Goal: Information Seeking & Learning: Learn about a topic

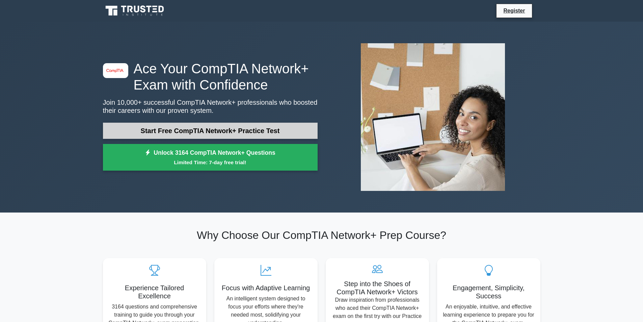
click at [263, 129] on link "Start Free CompTIA Network+ Practice Test" at bounding box center [210, 131] width 215 height 16
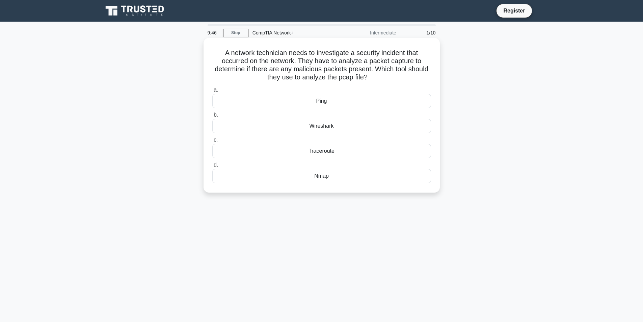
click at [329, 123] on div "Wireshark" at bounding box center [321, 126] width 219 height 14
click at [212, 117] on input "b. Wireshark" at bounding box center [212, 115] width 0 height 4
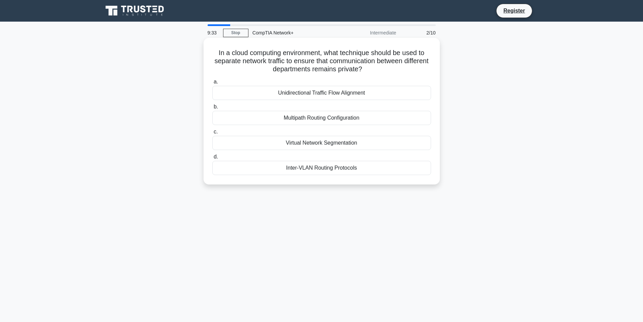
click at [318, 142] on div "Virtual Network Segmentation" at bounding box center [321, 143] width 219 height 14
click at [212, 134] on input "c. Virtual Network Segmentation" at bounding box center [212, 132] width 0 height 4
click at [325, 172] on div "Implement a quota system" at bounding box center [321, 168] width 219 height 14
click at [212, 159] on input "d. Implement a quota system" at bounding box center [212, 157] width 0 height 4
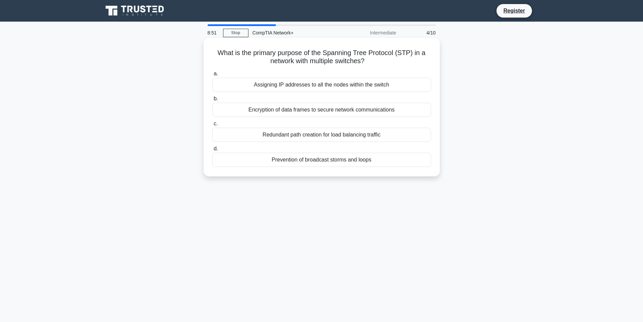
click at [368, 162] on div "Prevention of broadcast storms and loops" at bounding box center [321, 160] width 219 height 14
click at [212, 151] on input "d. Prevention of broadcast storms and loops" at bounding box center [212, 149] width 0 height 4
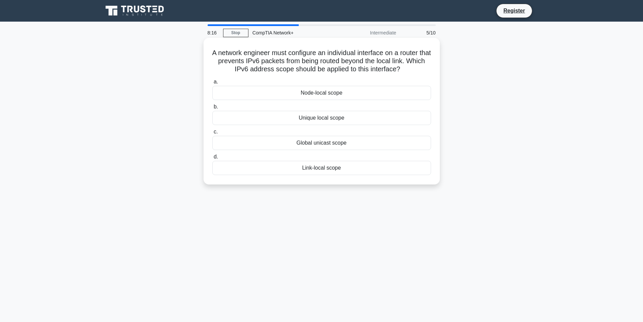
click at [322, 172] on div "Link-local scope" at bounding box center [321, 168] width 219 height 14
click at [212, 159] on input "d. Link-local scope" at bounding box center [212, 157] width 0 height 4
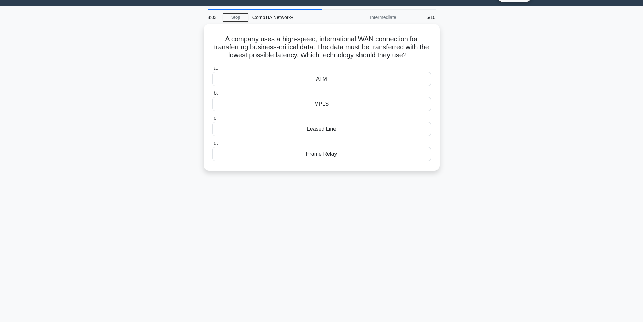
scroll to position [15, 0]
click at [313, 130] on div "Leased Line" at bounding box center [321, 128] width 219 height 14
click at [212, 119] on input "c. Leased Line" at bounding box center [212, 117] width 0 height 4
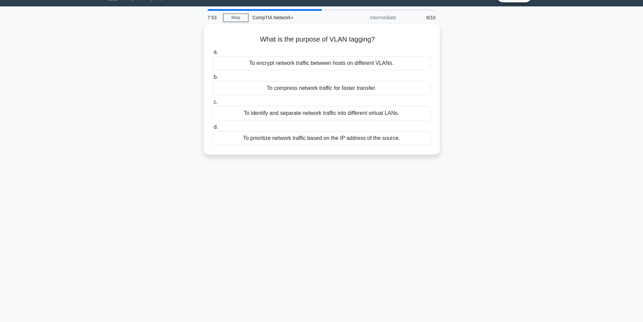
scroll to position [0, 0]
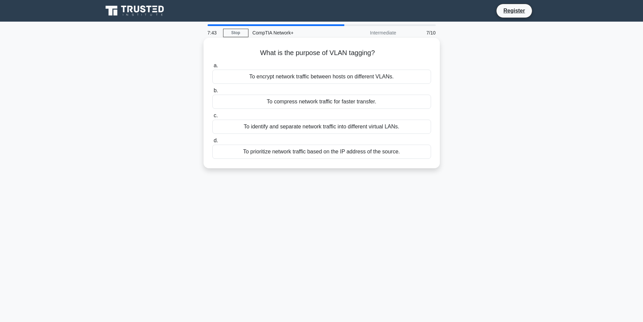
click at [333, 129] on div "To identify and separate network traffic into different virtual LANs." at bounding box center [321, 127] width 219 height 14
click at [212, 118] on input "c. To identify and separate network traffic into different virtual LANs." at bounding box center [212, 115] width 0 height 4
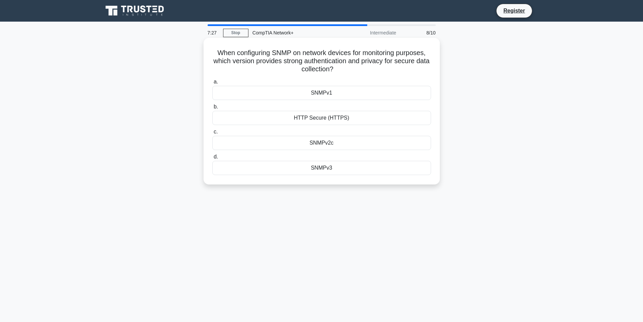
click at [323, 170] on div "SNMPv3" at bounding box center [321, 168] width 219 height 14
click at [212, 159] on input "d. SNMPv3" at bounding box center [212, 157] width 0 height 4
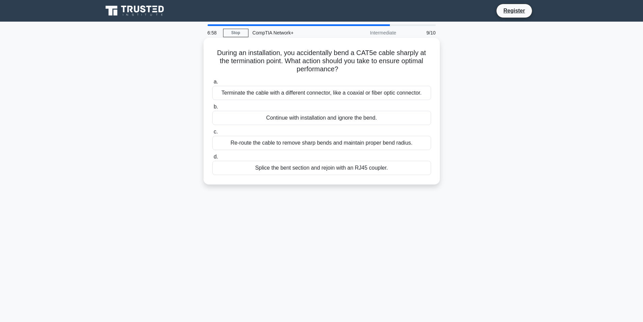
click at [376, 168] on div "Splice the bent section and rejoin with an RJ45 coupler." at bounding box center [321, 168] width 219 height 14
click at [212, 159] on input "d. Splice the bent section and rejoin with an RJ45 coupler." at bounding box center [212, 157] width 0 height 4
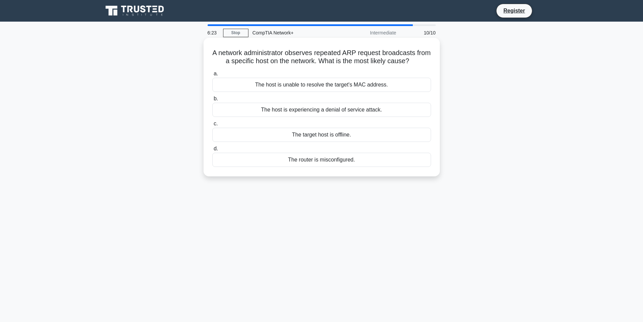
click at [308, 136] on div "The target host is offline." at bounding box center [321, 135] width 219 height 14
click at [212, 126] on input "c. The target host is offline." at bounding box center [212, 124] width 0 height 4
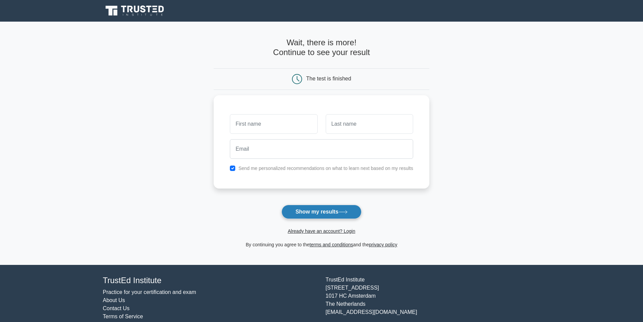
click at [321, 212] on button "Show my results" at bounding box center [322, 212] width 80 height 14
click at [300, 122] on input "text" at bounding box center [273, 122] width 87 height 20
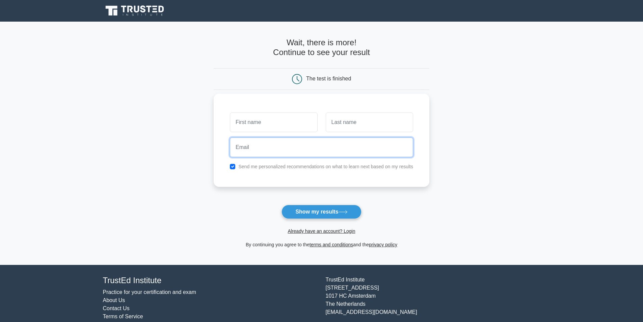
click at [311, 156] on input "email" at bounding box center [321, 147] width 183 height 20
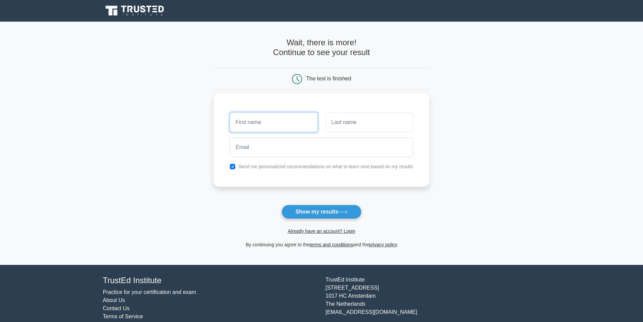
click at [297, 120] on input "text" at bounding box center [273, 122] width 87 height 20
type input "Nattakorn"
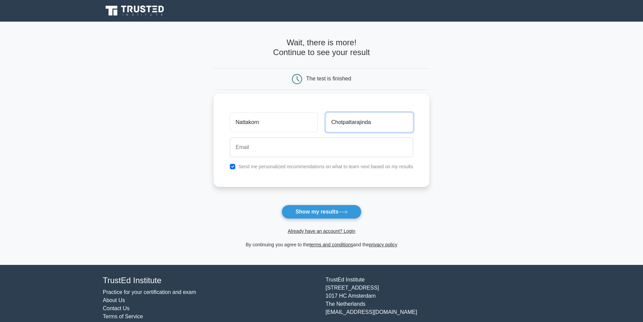
type input "Chotpattarajinda"
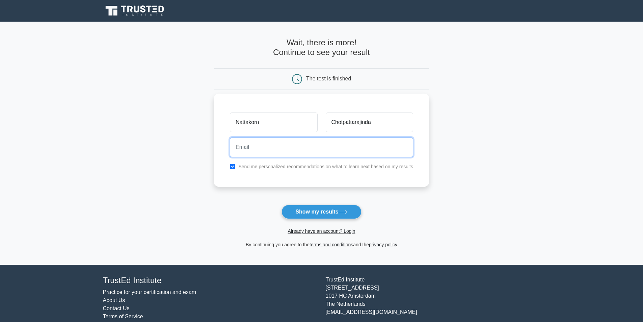
click at [288, 146] on input "email" at bounding box center [321, 147] width 183 height 20
type input "paintna48@gmail.com"
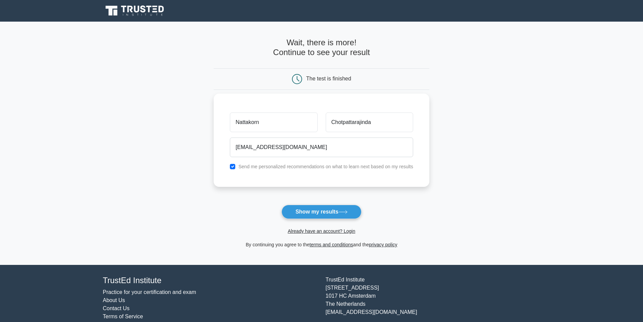
click at [237, 167] on div "Send me personalized recommendations on what to learn next based on my results" at bounding box center [322, 166] width 192 height 8
click at [234, 166] on input "checkbox" at bounding box center [232, 166] width 5 height 5
checkbox input "false"
click at [284, 210] on button "Show my results" at bounding box center [322, 212] width 80 height 14
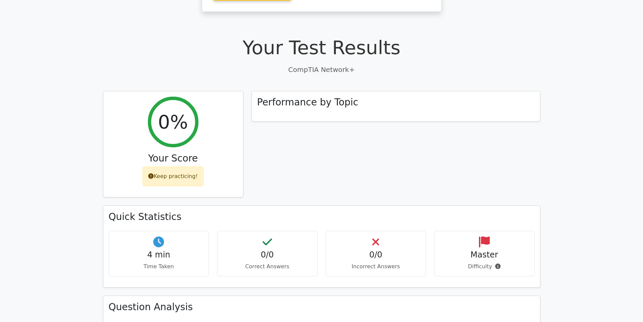
scroll to position [173, 0]
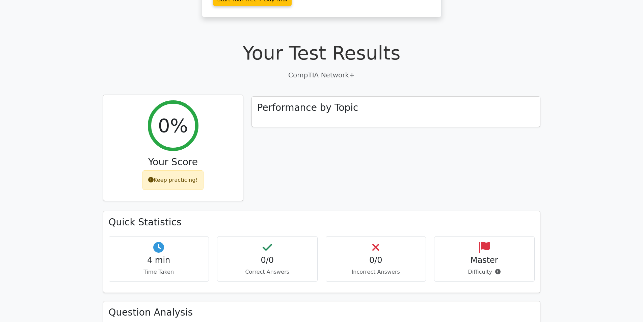
click at [179, 114] on h2 "0%" at bounding box center [173, 125] width 30 height 23
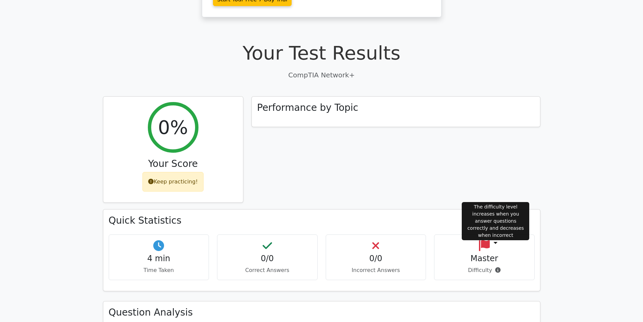
click at [496, 267] on icon at bounding box center [497, 269] width 5 height 5
